Goal: Task Accomplishment & Management: Manage account settings

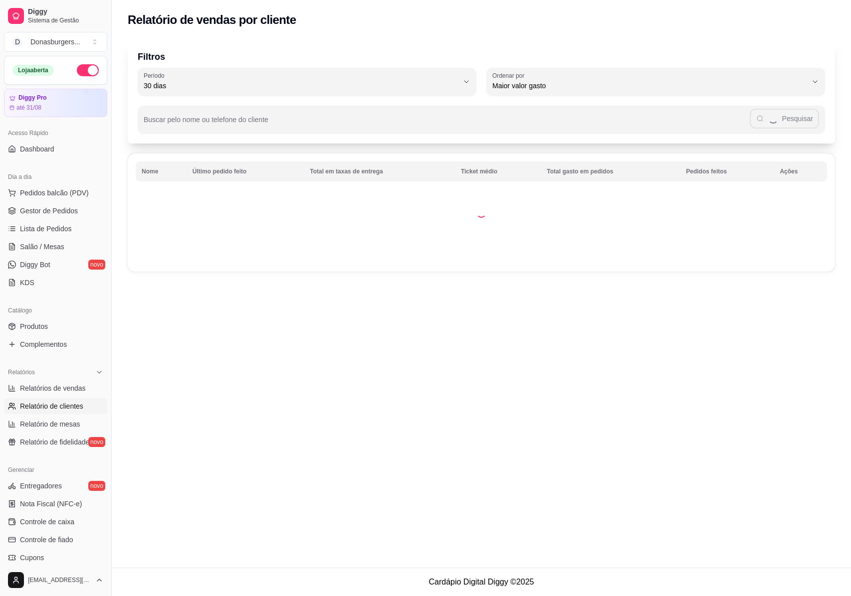
select select "30"
select select "HIGHEST_TOTAL_SPENT_WITH_ORDERS"
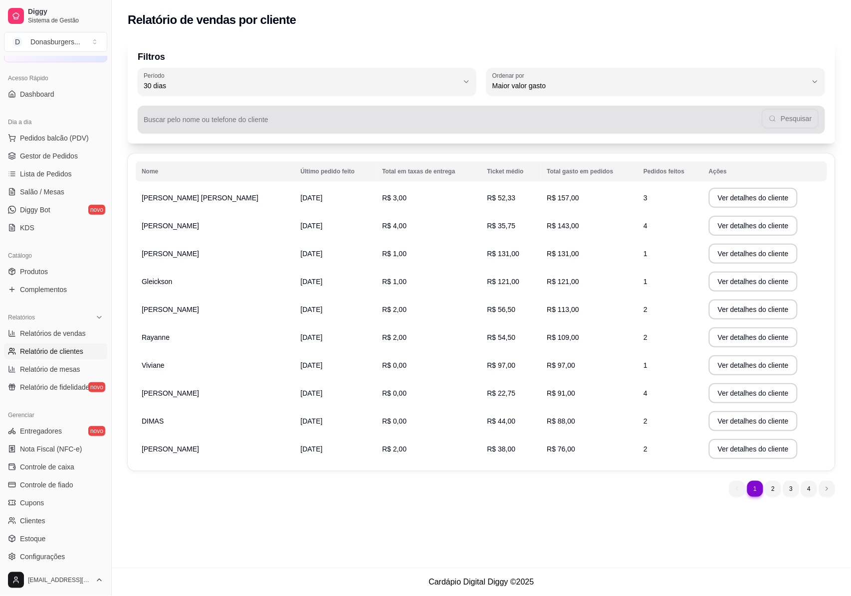
click at [354, 128] on input "Buscar pelo nome ou telefone do cliente" at bounding box center [453, 124] width 618 height 10
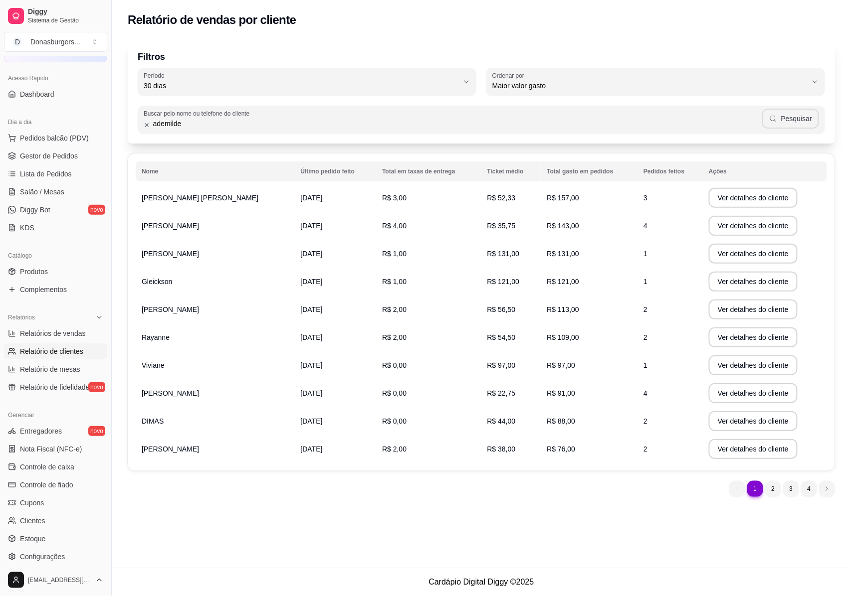
click at [788, 122] on button "Pesquisar" at bounding box center [790, 119] width 57 height 20
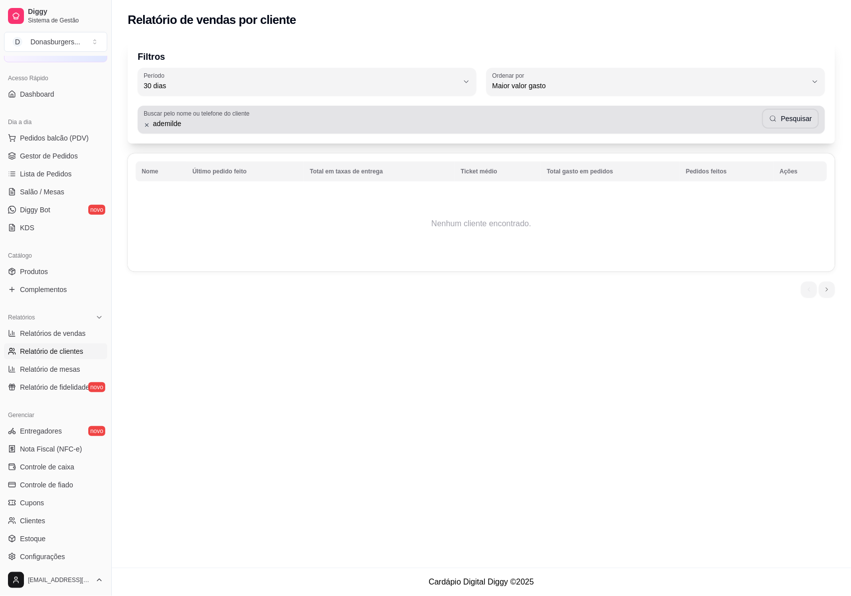
click at [224, 129] on div "ademilde Pesquisar" at bounding box center [481, 120] width 675 height 20
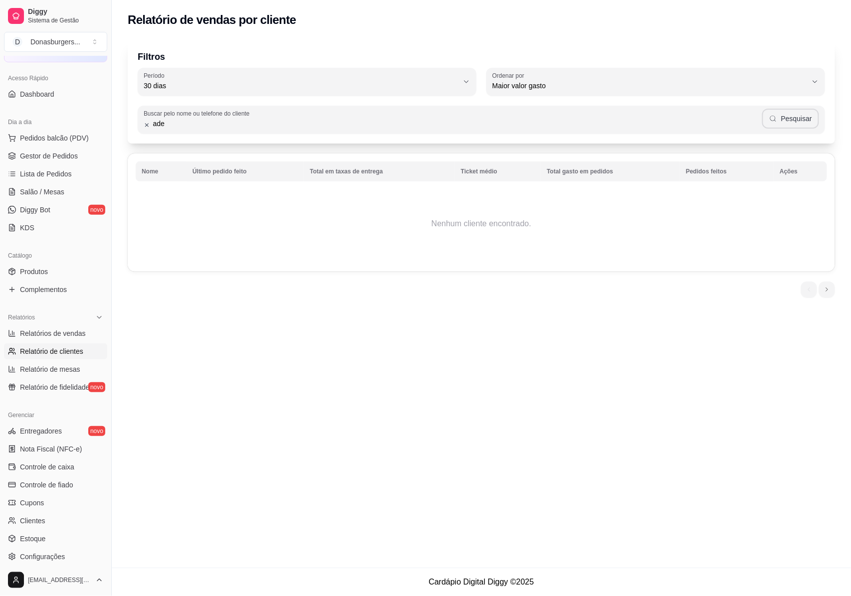
type input "ade"
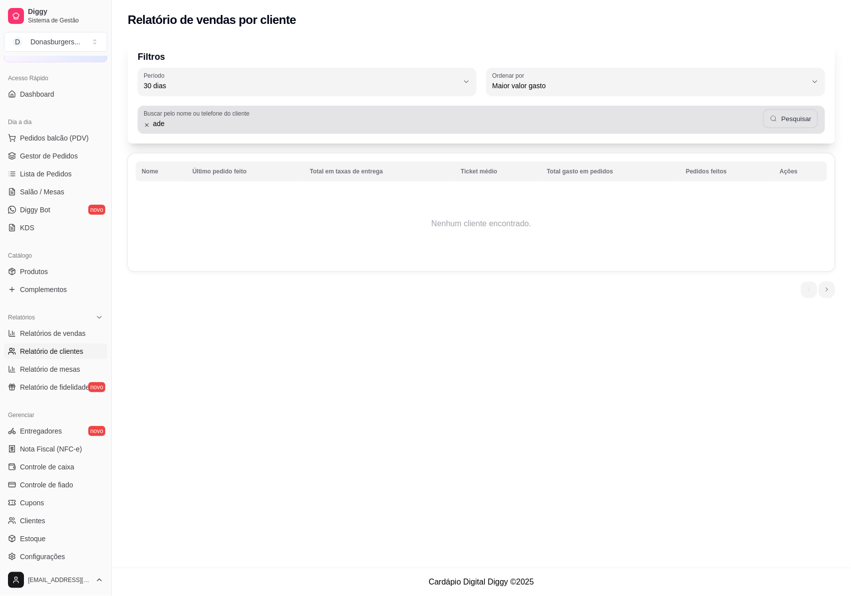
click at [798, 118] on button "Pesquisar" at bounding box center [790, 118] width 55 height 19
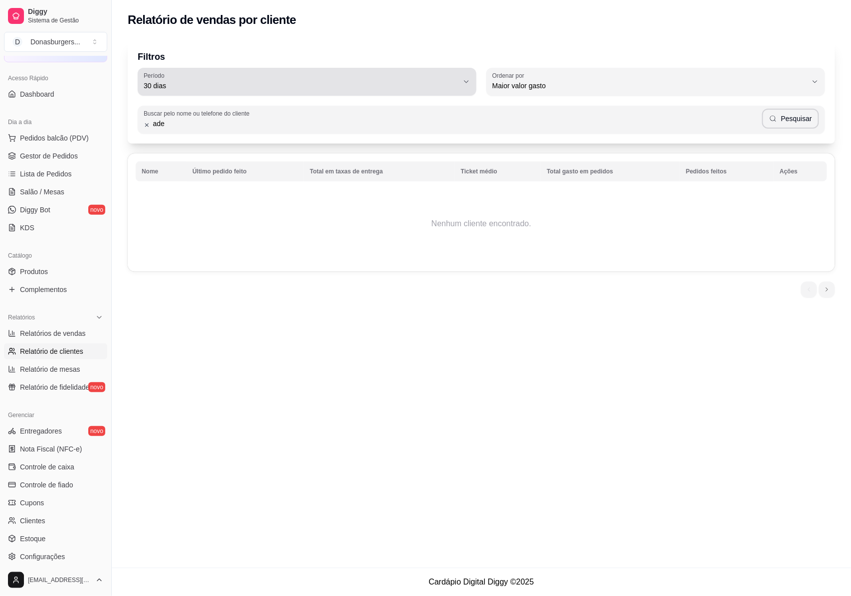
click at [370, 92] on button "Período 30 dias" at bounding box center [307, 82] width 339 height 28
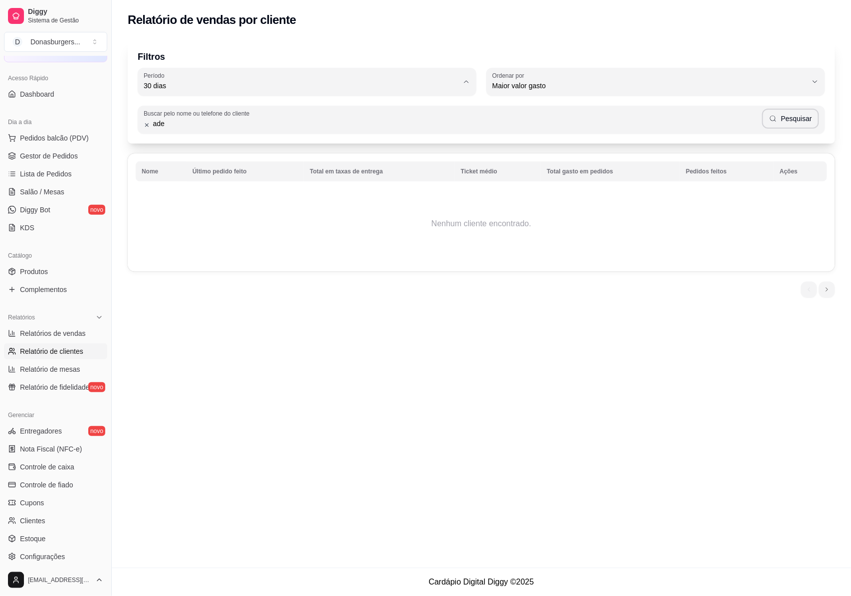
click at [197, 212] on span "60 dias" at bounding box center [302, 206] width 300 height 9
type input "60"
select select "60"
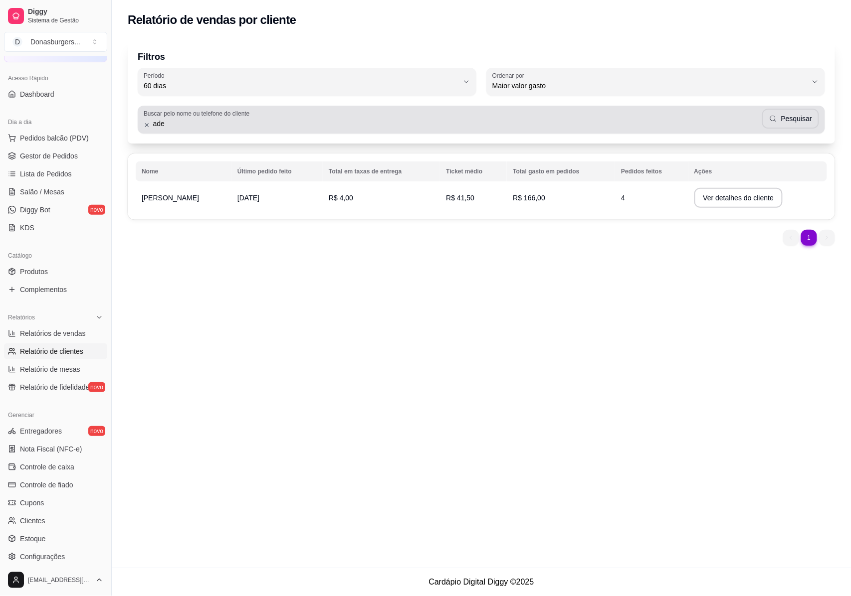
click at [178, 124] on input "ade" at bounding box center [456, 124] width 612 height 10
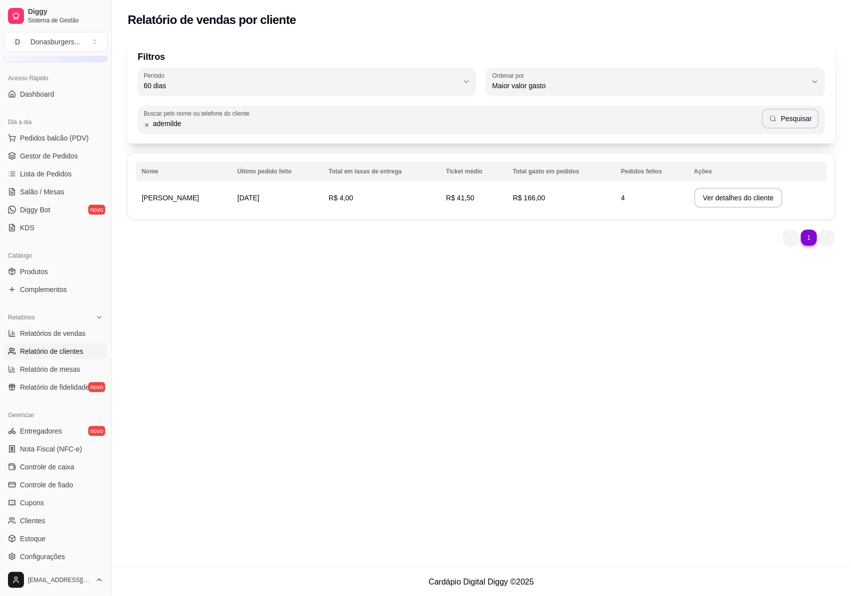
type input "ademilde"
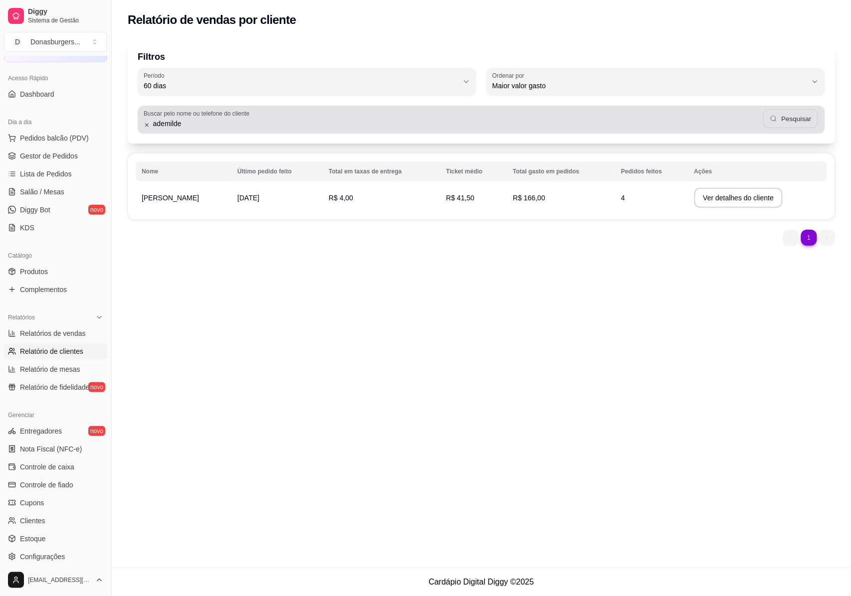
click at [800, 123] on button "Pesquisar" at bounding box center [790, 118] width 55 height 19
click at [222, 128] on input "ademilde" at bounding box center [456, 124] width 612 height 10
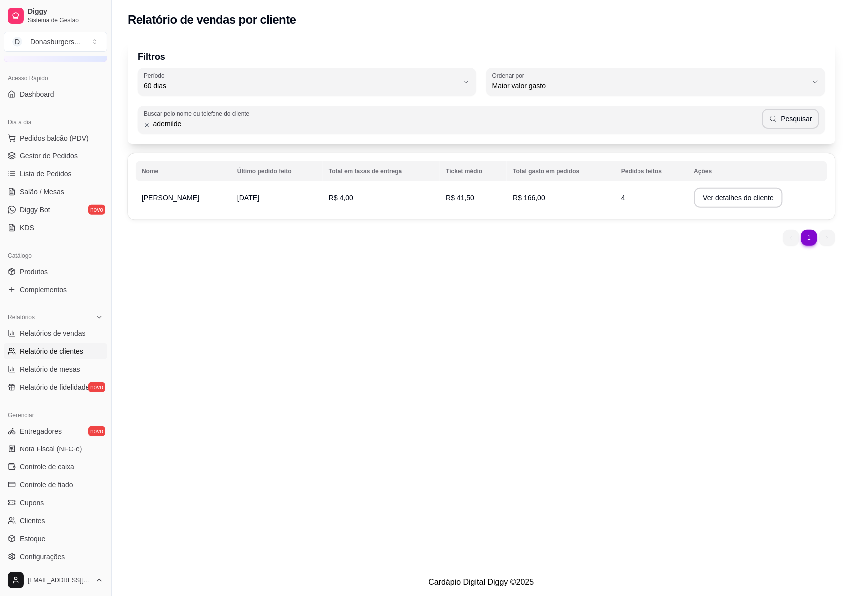
click at [222, 128] on input "ademilde" at bounding box center [456, 124] width 612 height 10
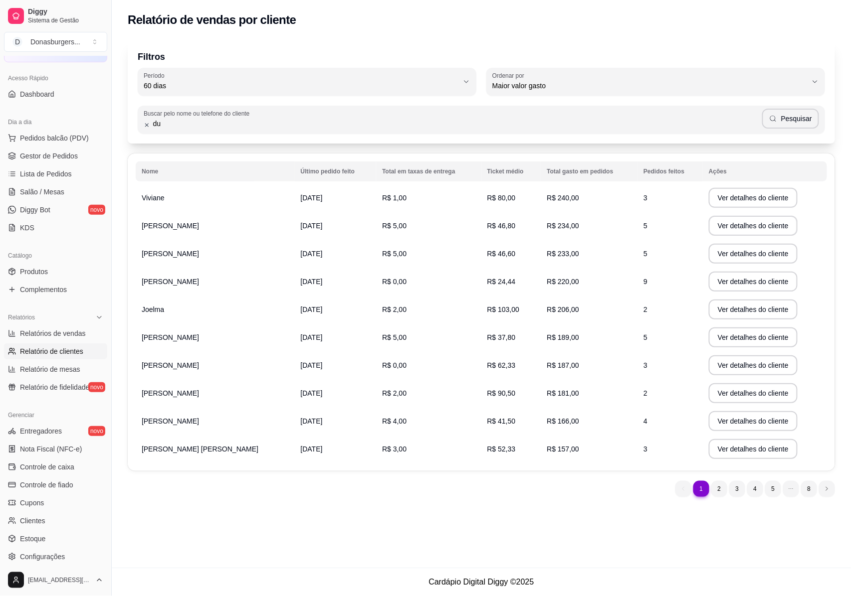
type input "d"
type input "[PERSON_NAME]"
click at [800, 115] on button "Pesquisar" at bounding box center [790, 119] width 57 height 20
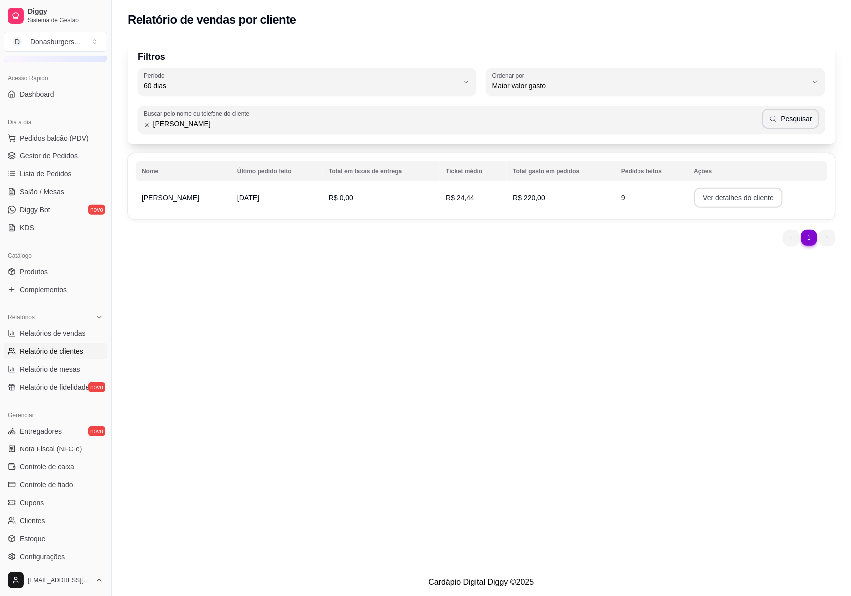
click at [746, 198] on button "Ver detalhes do cliente" at bounding box center [738, 198] width 89 height 20
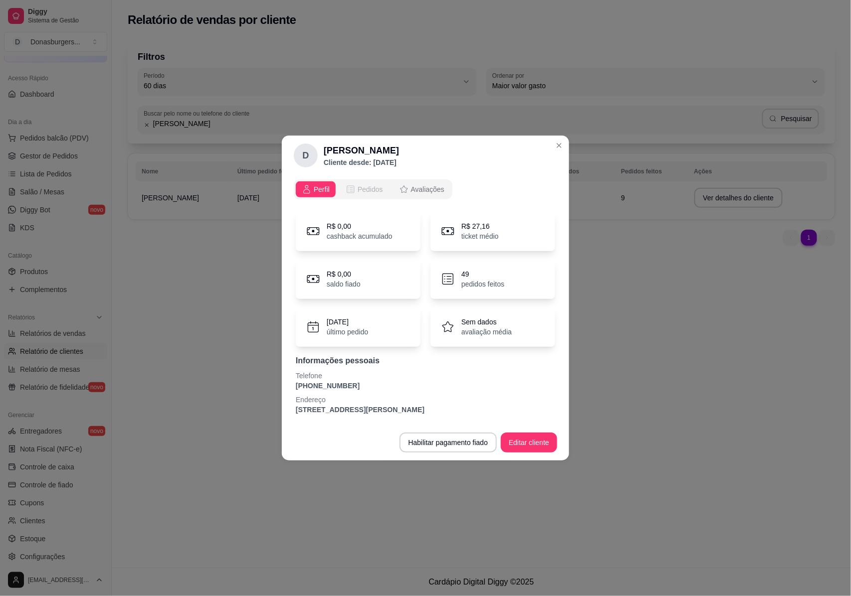
click at [360, 190] on span "Pedidos" at bounding box center [370, 189] width 25 height 10
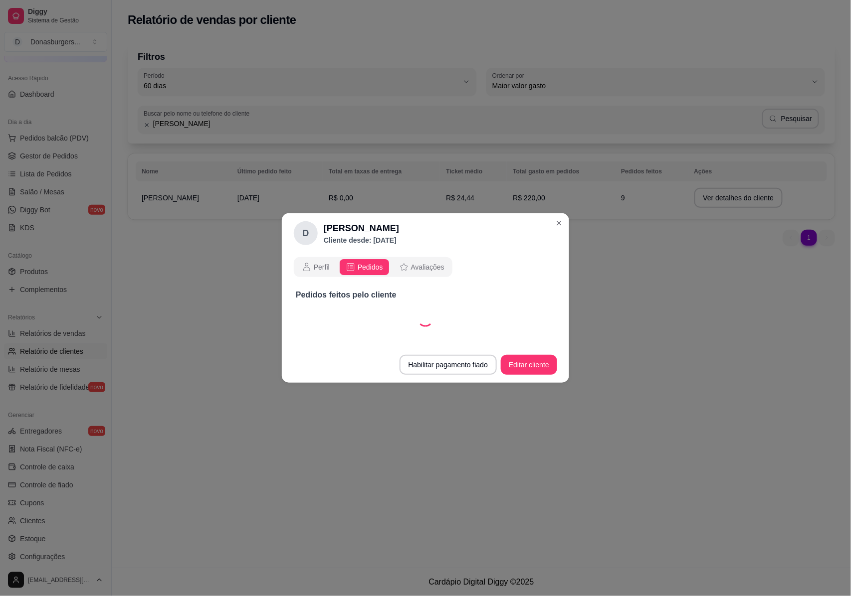
select select "30"
select select "ALL"
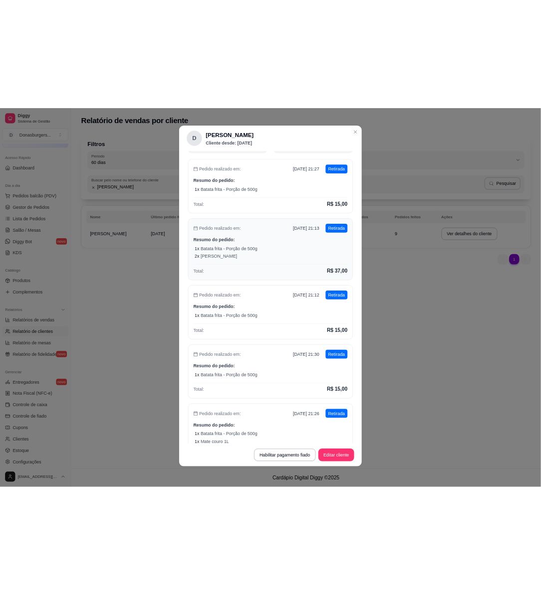
scroll to position [150, 0]
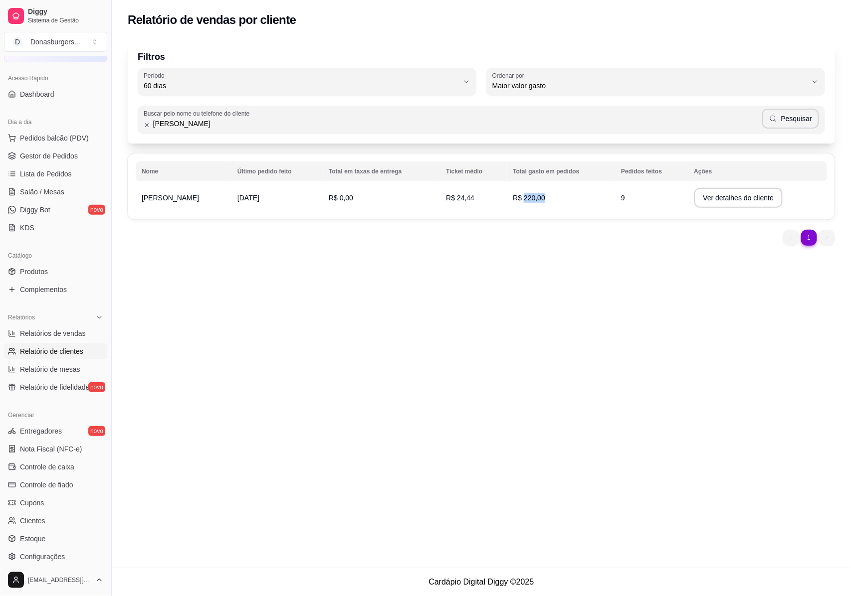
drag, startPoint x: 499, startPoint y: 195, endPoint x: 518, endPoint y: 195, distance: 18.4
click at [518, 195] on span "R$ 220,00" at bounding box center [529, 198] width 32 height 8
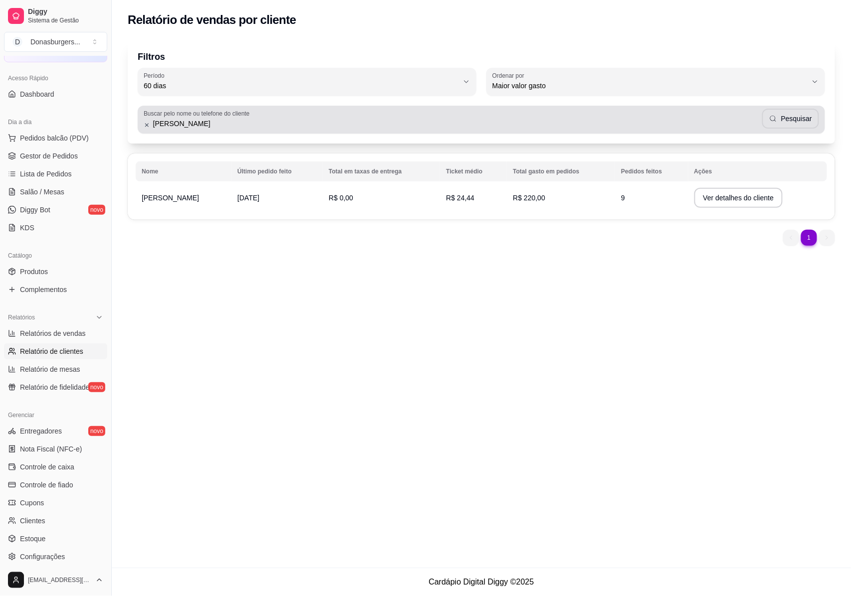
click at [175, 124] on input "[PERSON_NAME]" at bounding box center [456, 124] width 612 height 10
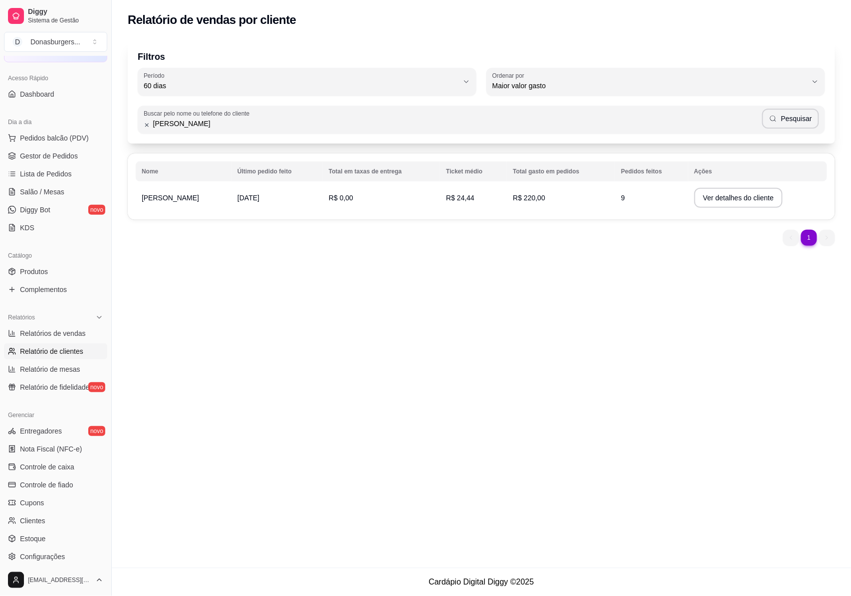
click at [175, 124] on input "[PERSON_NAME]" at bounding box center [456, 124] width 612 height 10
type input "[PERSON_NAME]"
click at [783, 116] on button "Pesquisar" at bounding box center [790, 119] width 57 height 20
click at [389, 100] on div "Buscar pelo nome ou telefone do cliente [PERSON_NAME]" at bounding box center [481, 115] width 687 height 38
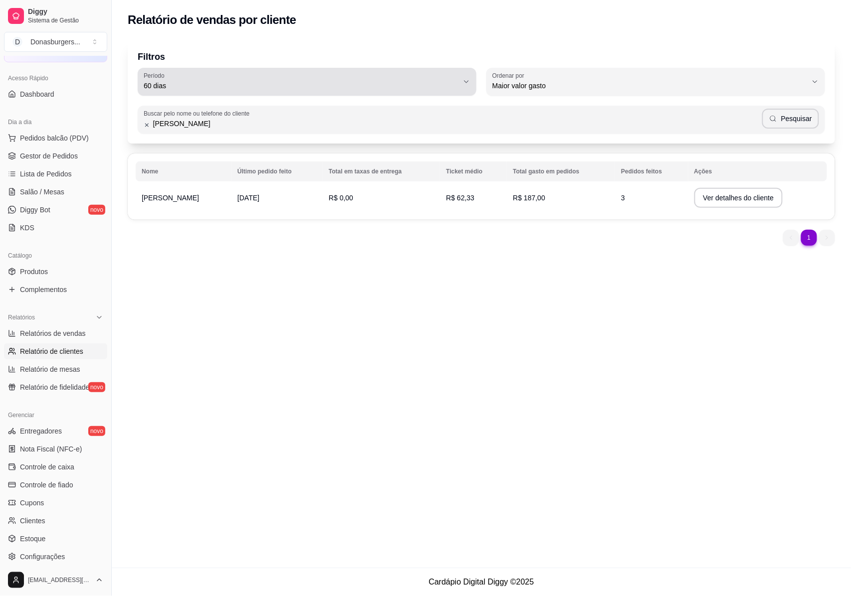
click at [385, 91] on div "60 dias" at bounding box center [301, 82] width 315 height 20
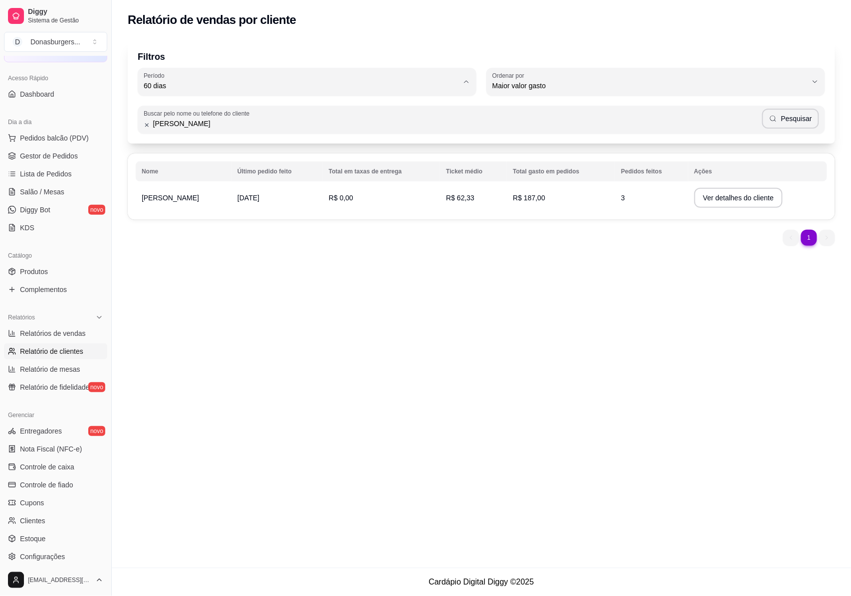
click at [188, 209] on span "60 dias" at bounding box center [302, 206] width 300 height 9
type input "0"
select select "0"
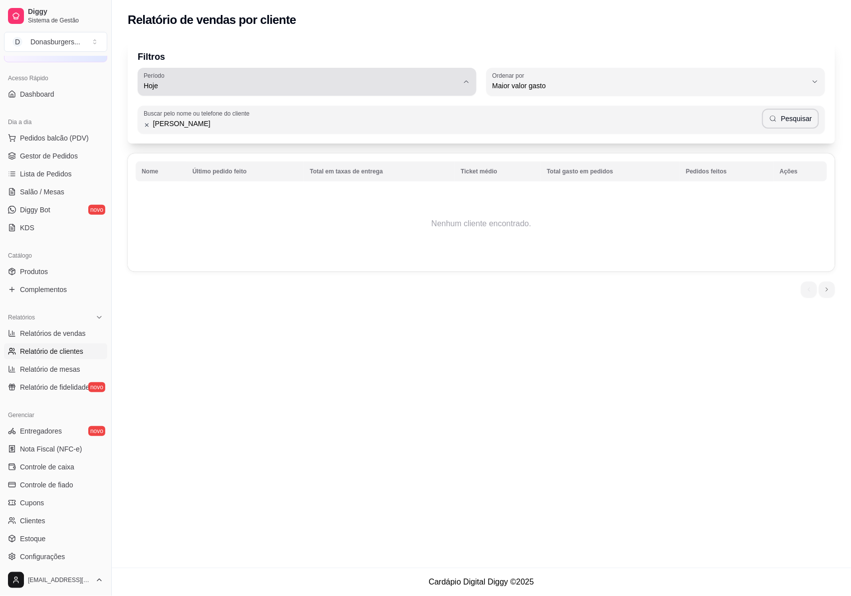
click at [298, 78] on div "Hoje" at bounding box center [301, 82] width 315 height 20
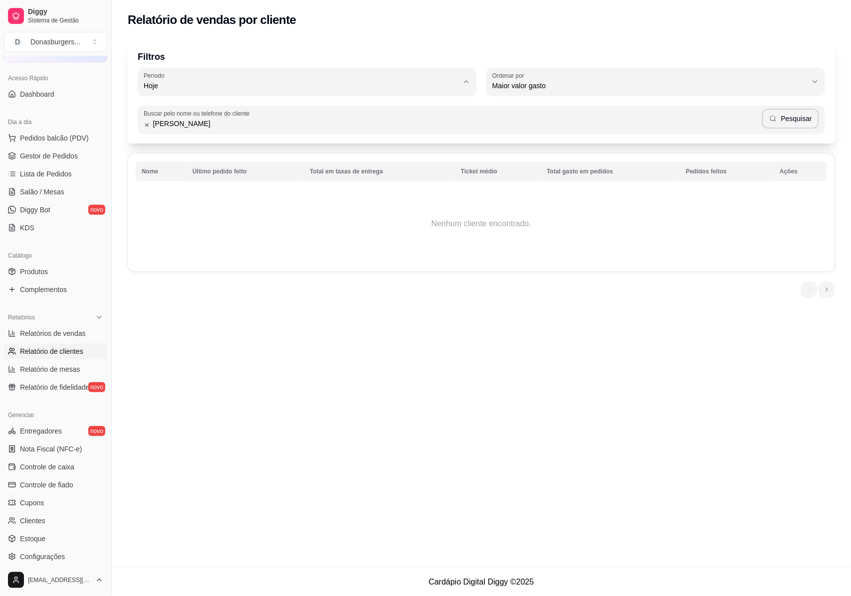
click at [250, 208] on span "60 dias" at bounding box center [302, 206] width 300 height 9
type input "60"
select select "60"
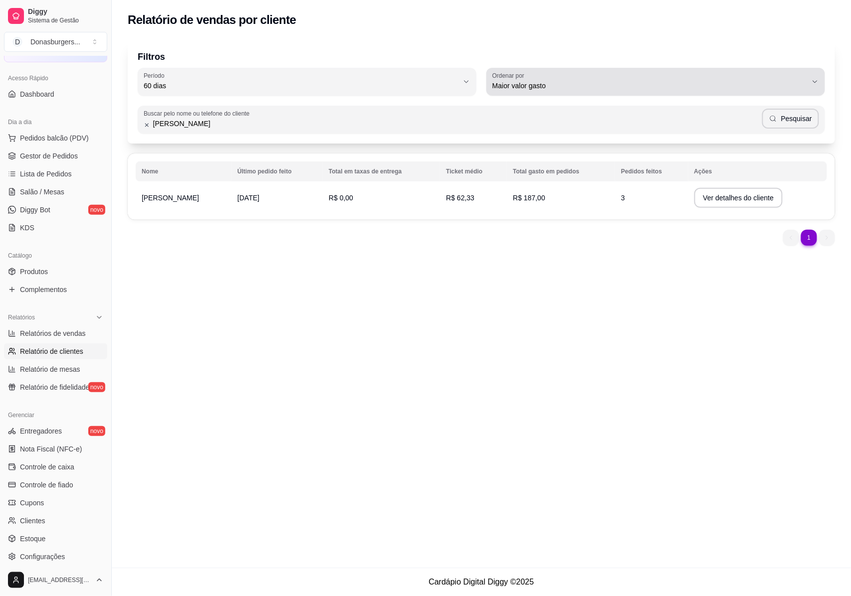
click at [575, 88] on span "Maior valor gasto" at bounding box center [649, 86] width 315 height 10
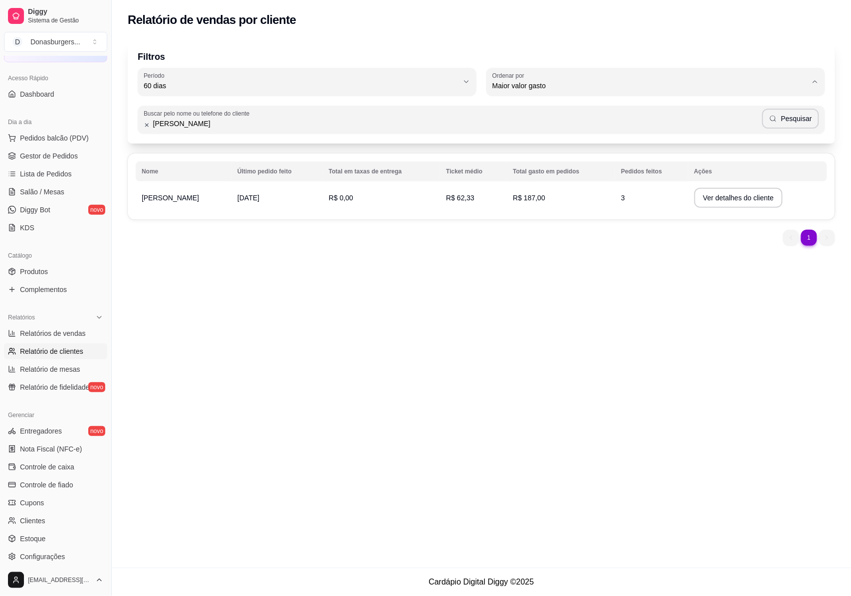
click at [567, 144] on span "Maior valor gasto" at bounding box center [651, 142] width 300 height 9
select select
click at [707, 192] on button "Ver detalhes do cliente" at bounding box center [738, 198] width 89 height 20
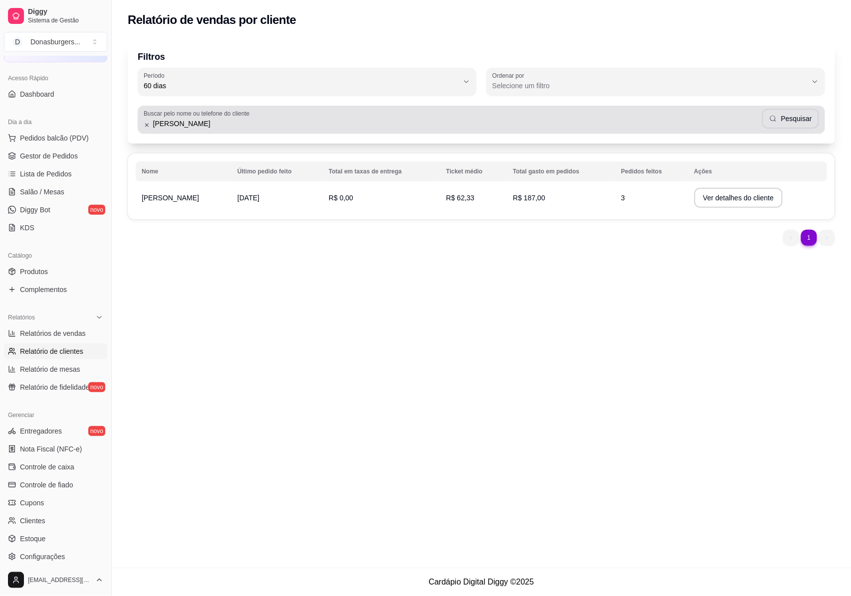
click at [206, 126] on input "[PERSON_NAME]" at bounding box center [456, 124] width 612 height 10
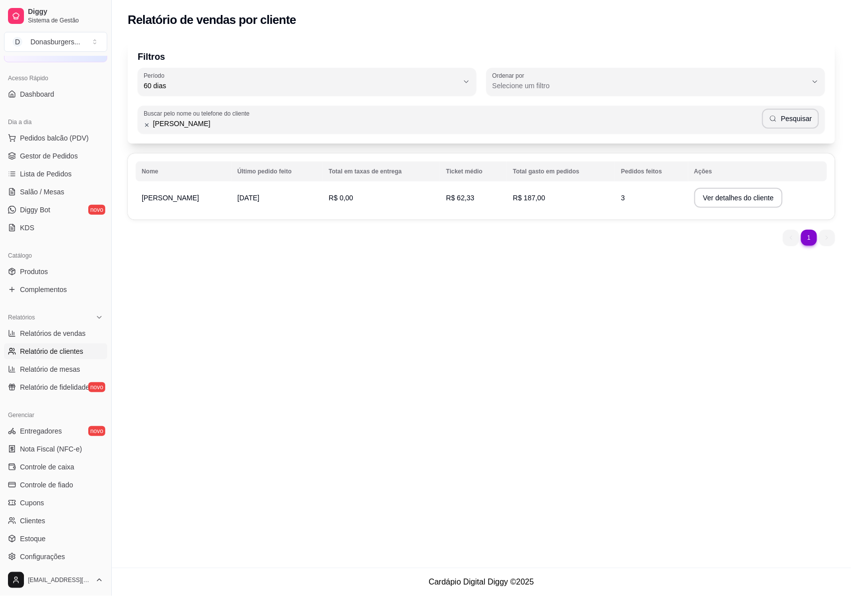
click at [206, 126] on input "[PERSON_NAME]" at bounding box center [456, 124] width 612 height 10
type input "adem"
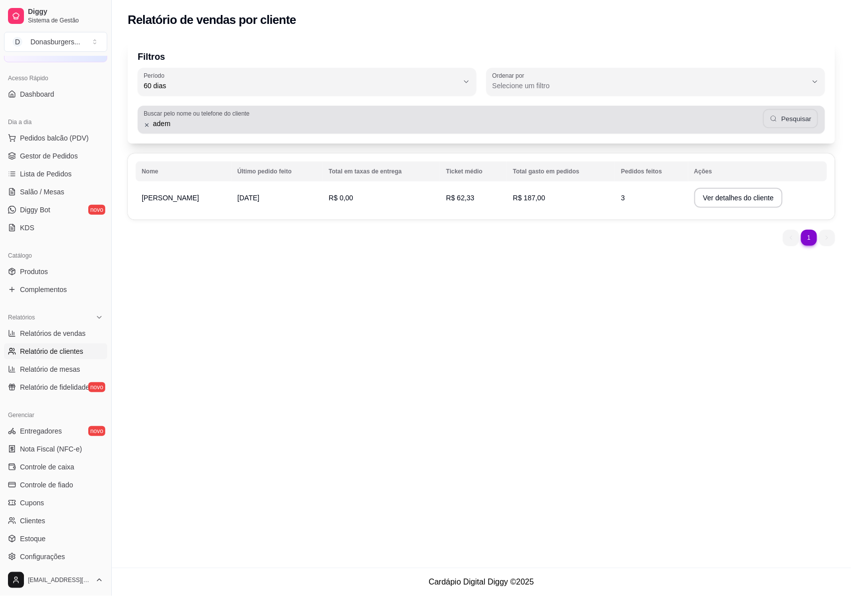
click at [784, 114] on button "Pesquisar" at bounding box center [790, 118] width 55 height 19
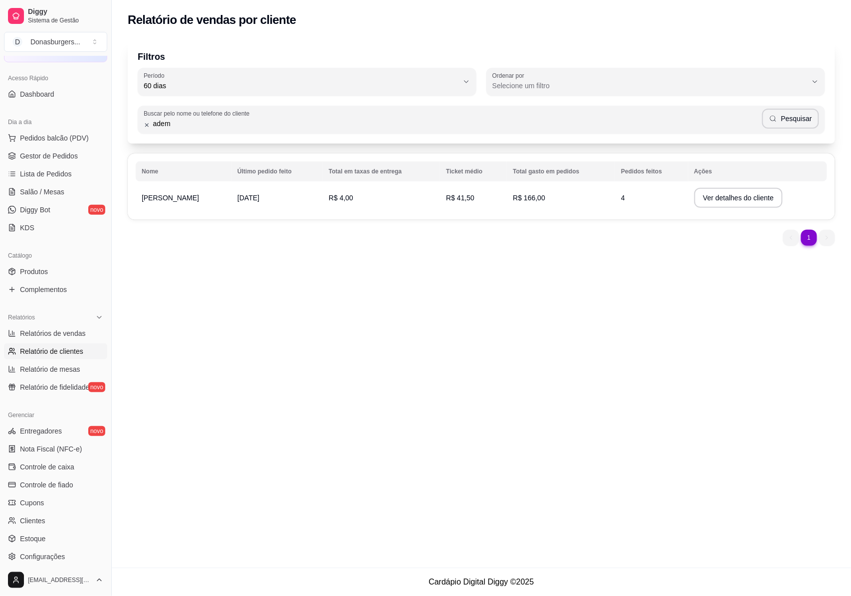
click at [571, 197] on td "R$ 166,00" at bounding box center [561, 198] width 108 height 28
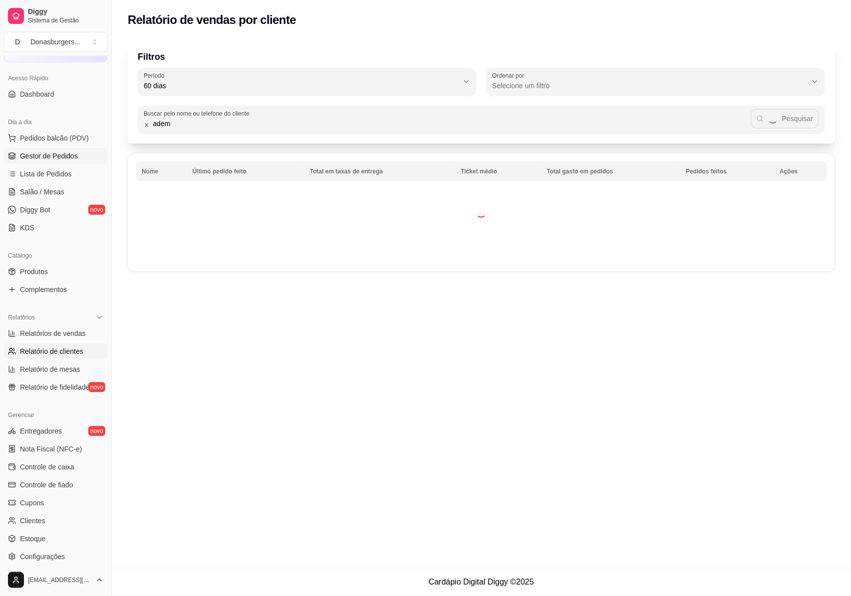
click at [52, 158] on span "Gestor de Pedidos" at bounding box center [49, 156] width 58 height 10
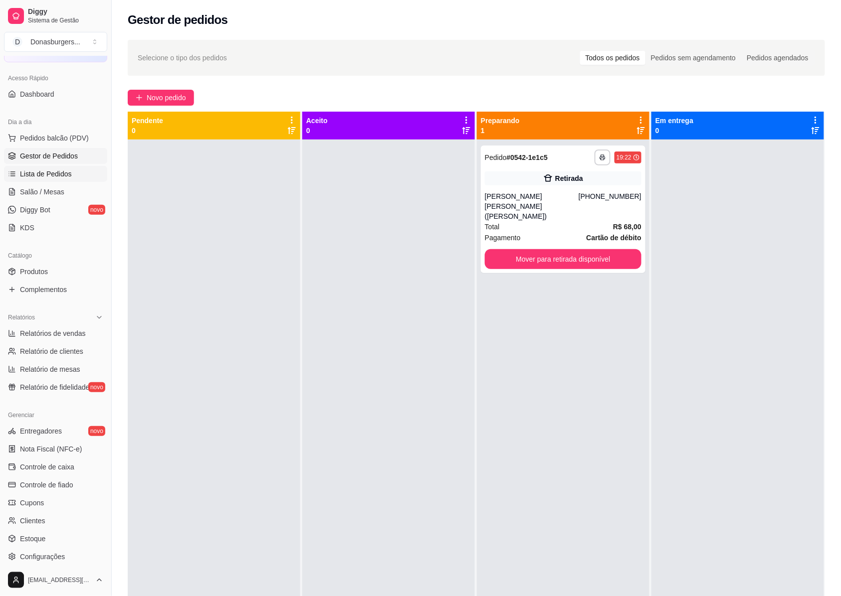
click at [51, 167] on link "Lista de Pedidos" at bounding box center [55, 174] width 103 height 16
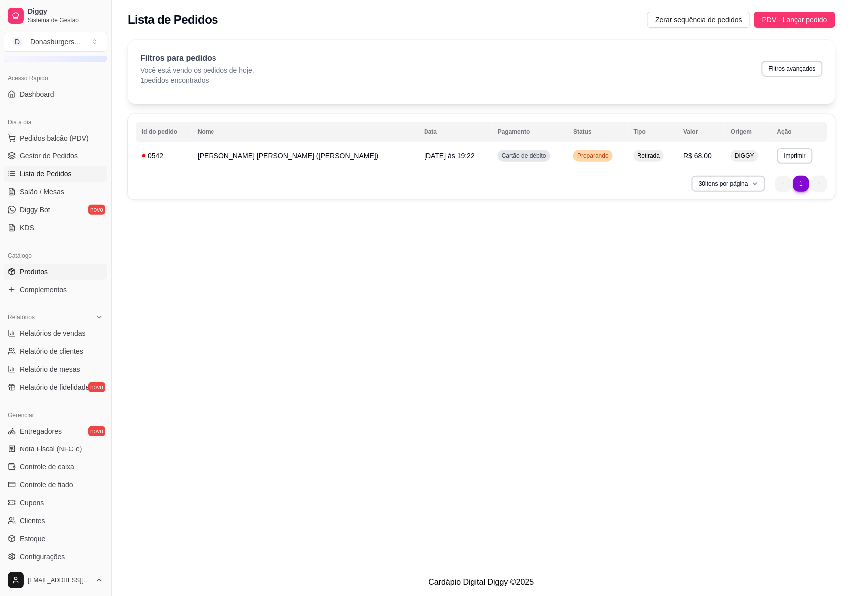
click at [38, 265] on link "Produtos" at bounding box center [55, 272] width 103 height 16
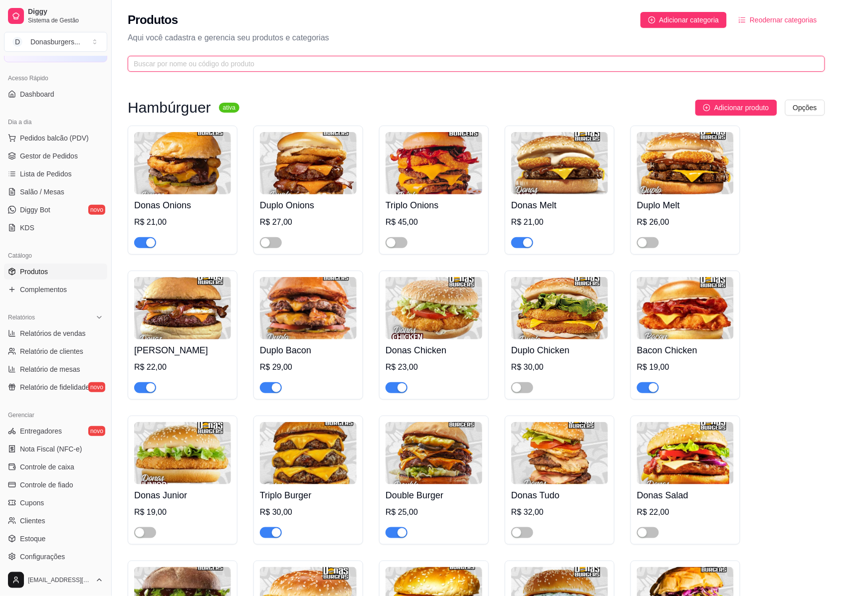
click at [206, 66] on input "text" at bounding box center [472, 63] width 677 height 11
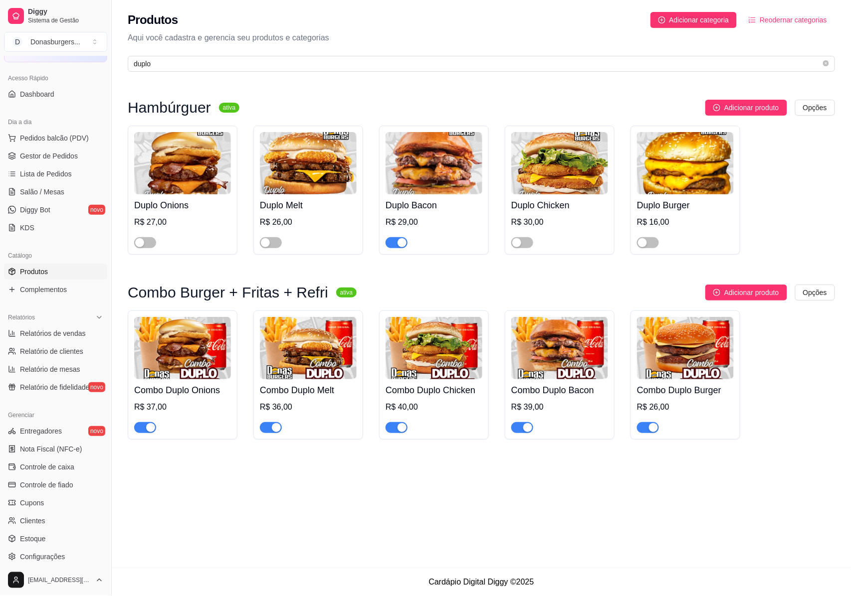
click at [460, 164] on img at bounding box center [433, 163] width 97 height 62
click at [246, 67] on input "duplo" at bounding box center [477, 63] width 687 height 11
type input "d"
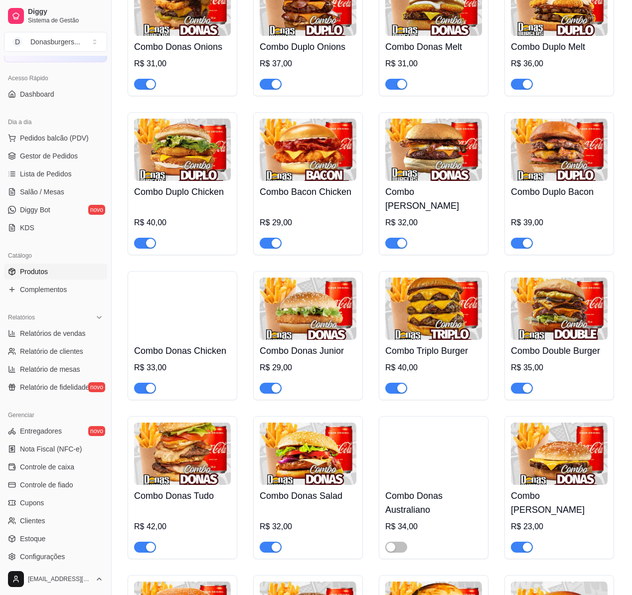
scroll to position [1462, 0]
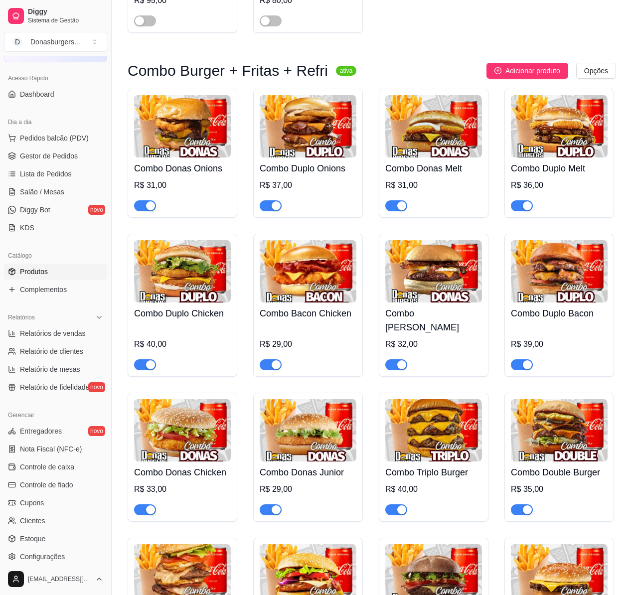
click at [275, 210] on div "button" at bounding box center [276, 205] width 9 height 9
click at [523, 210] on div "button" at bounding box center [527, 205] width 9 height 9
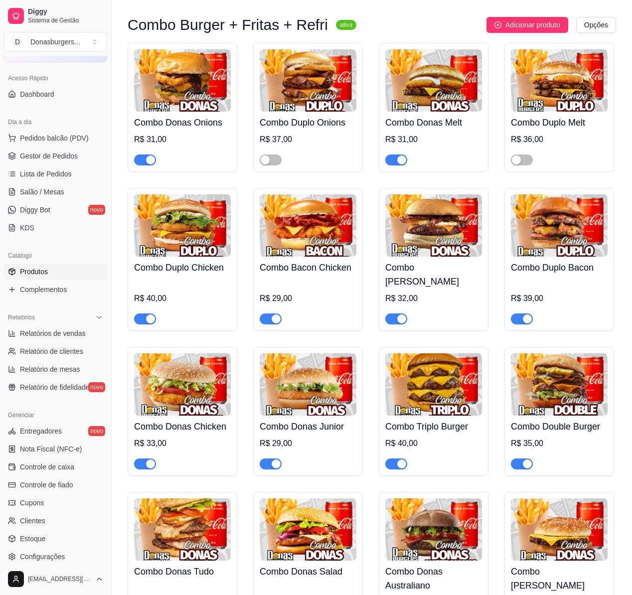
scroll to position [1529, 0]
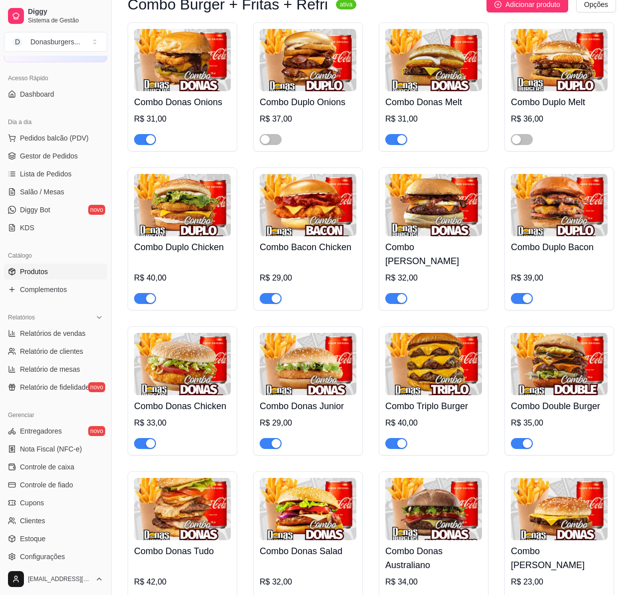
click at [142, 298] on span "button" at bounding box center [145, 298] width 22 height 11
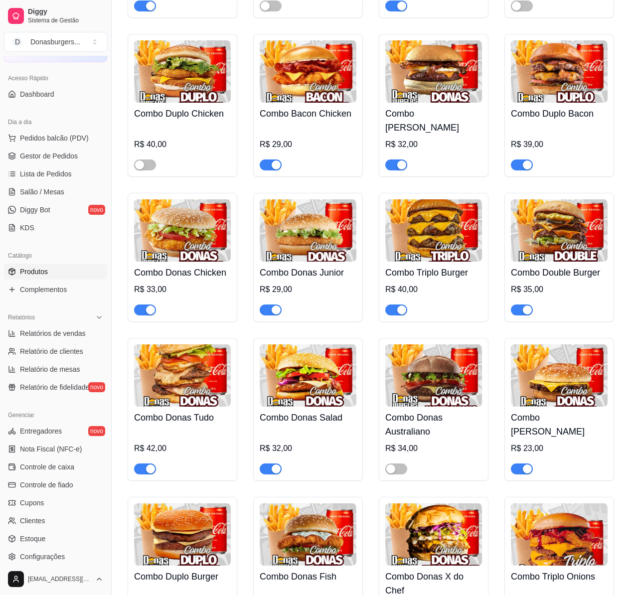
scroll to position [1728, 0]
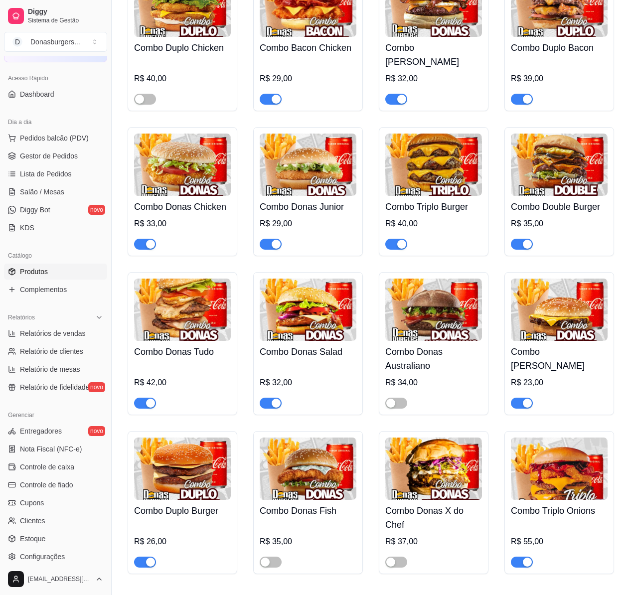
click at [274, 239] on span "button" at bounding box center [271, 244] width 22 height 11
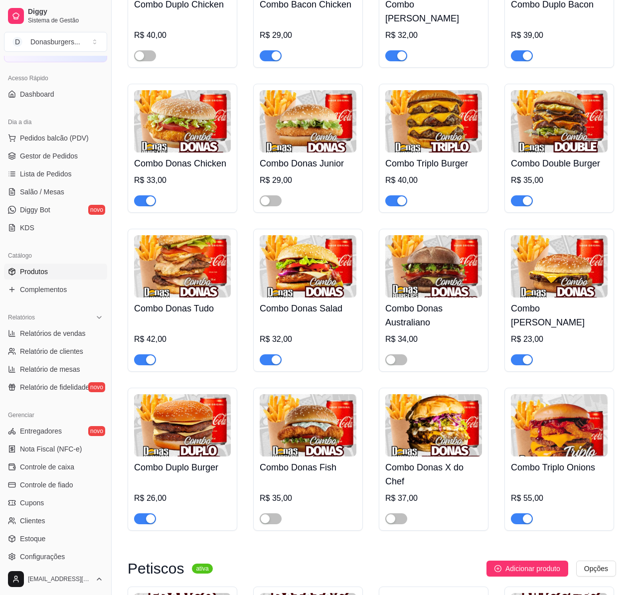
scroll to position [1795, 0]
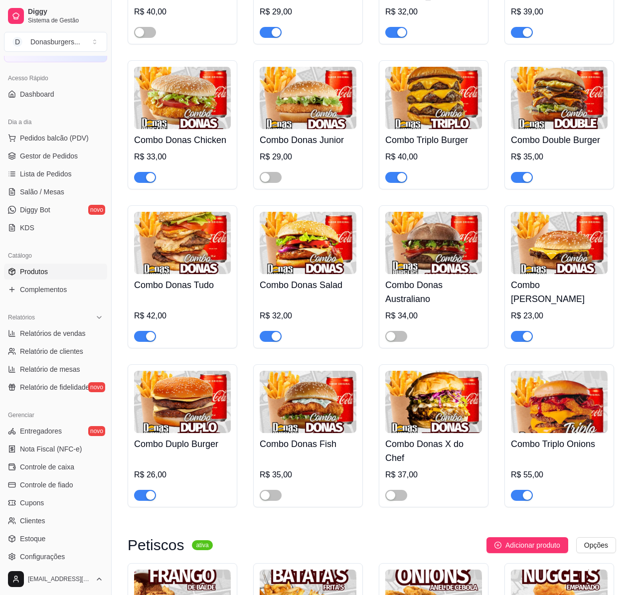
click at [154, 337] on div "button" at bounding box center [150, 336] width 9 height 9
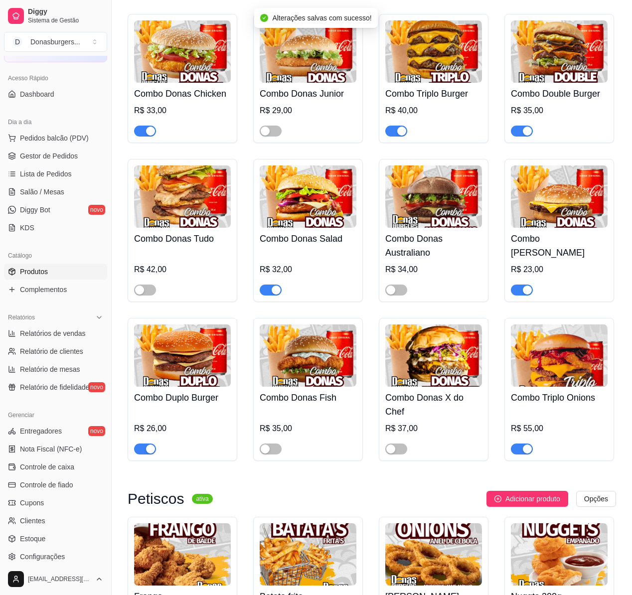
scroll to position [1861, 0]
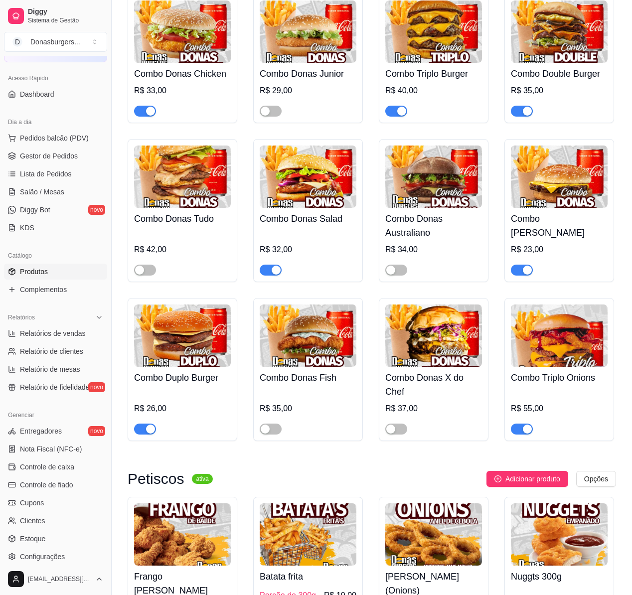
click at [528, 270] on div "button" at bounding box center [527, 270] width 9 height 9
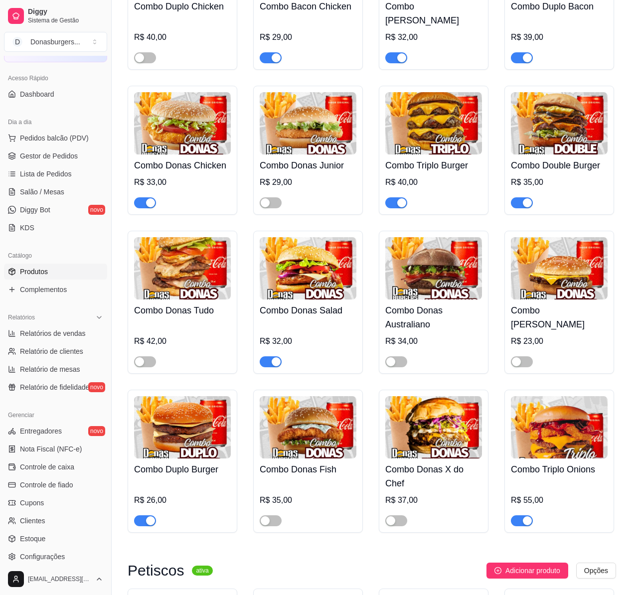
scroll to position [1795, 0]
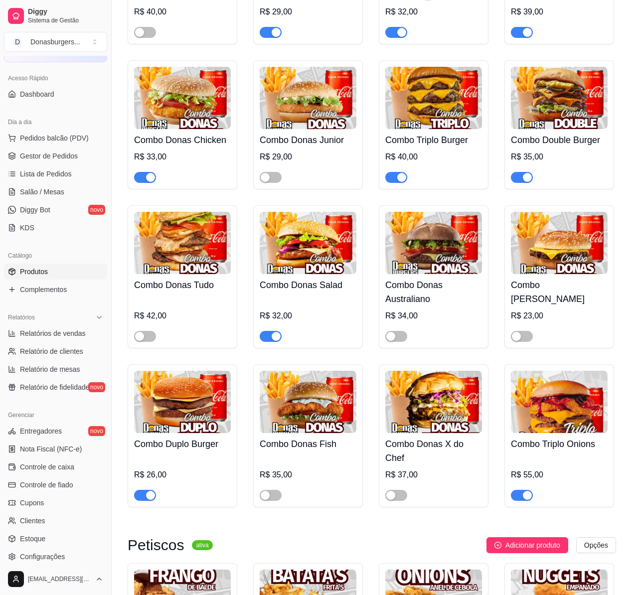
click at [149, 501] on span "button" at bounding box center [145, 495] width 22 height 11
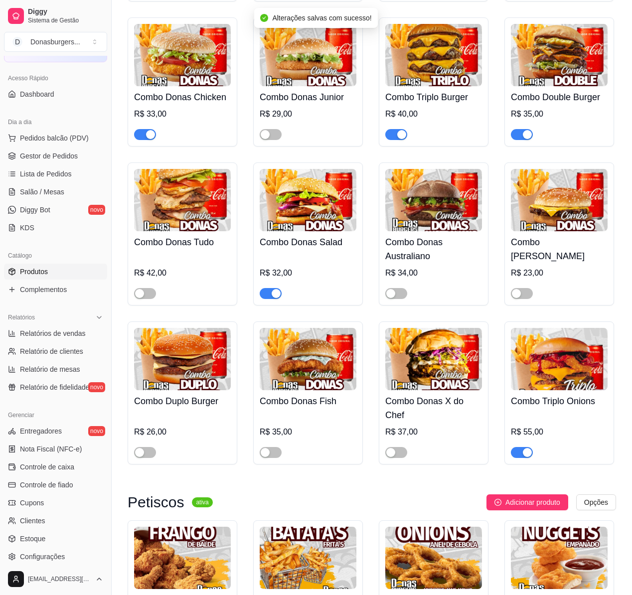
scroll to position [1861, 0]
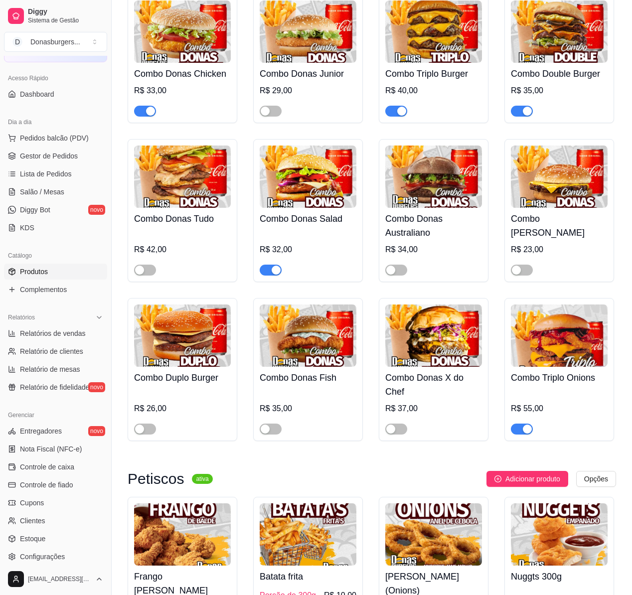
click at [529, 433] on div "button" at bounding box center [527, 429] width 9 height 9
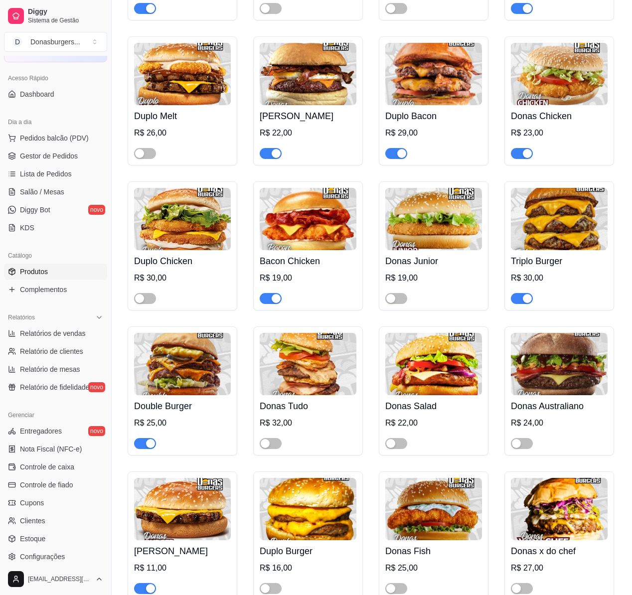
scroll to position [0, 0]
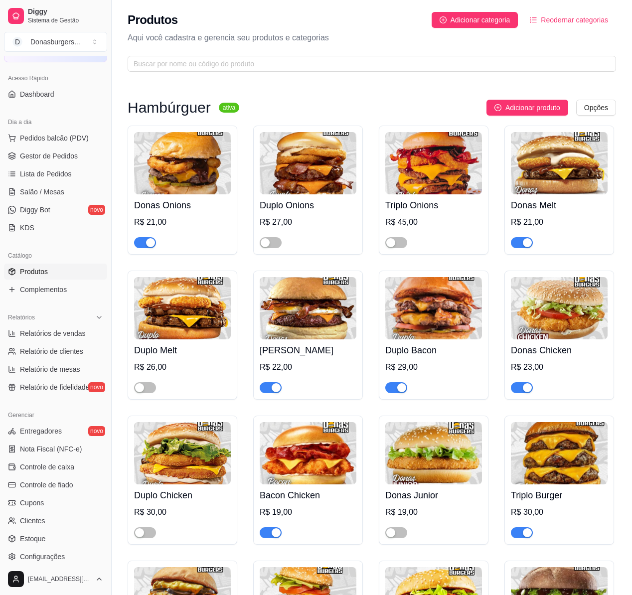
click at [533, 19] on icon "ordered-list" at bounding box center [533, 19] width 7 height 7
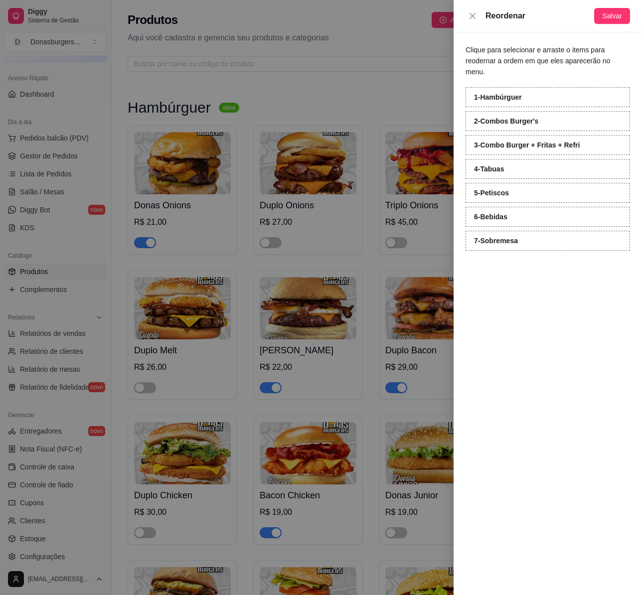
click at [541, 294] on div "Clique para selecionar e arraste o items para reodernar a ordem em que eles apa…" at bounding box center [548, 313] width 188 height 563
click at [625, 11] on button "Salvar" at bounding box center [612, 16] width 36 height 16
click at [399, 39] on div at bounding box center [321, 297] width 642 height 595
